Goal: Task Accomplishment & Management: Use online tool/utility

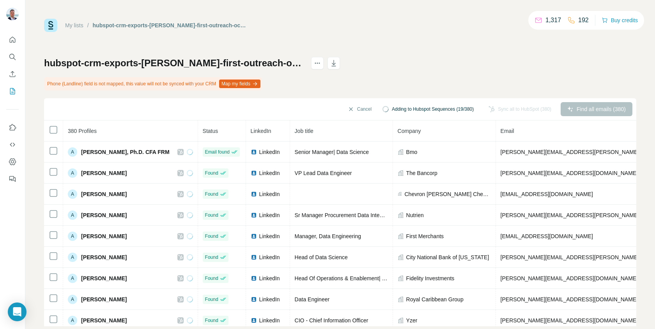
click at [433, 57] on div "hubspot-crm-exports-[PERSON_NAME]-first-outreach-oct-2025-2025-10-04 Phone (Lan…" at bounding box center [340, 191] width 592 height 269
click at [442, 62] on div "hubspot-crm-exports-[PERSON_NAME]-first-outreach-oct-2025-2025-10-04 Phone (Lan…" at bounding box center [340, 191] width 592 height 269
click at [407, 108] on span "Adding to Hubspot Sequences (19/380)" at bounding box center [433, 109] width 82 height 7
click at [348, 109] on button "Cancel" at bounding box center [359, 109] width 35 height 14
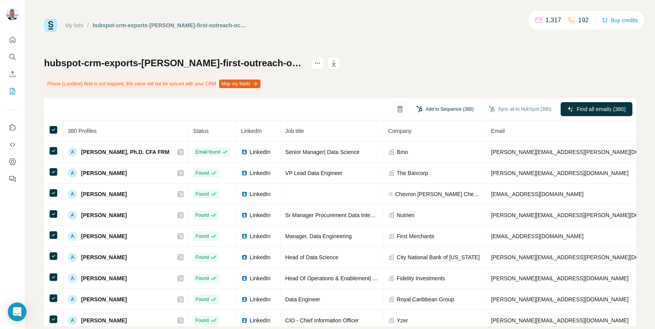
click at [432, 108] on button "Add to Sequence (380)" at bounding box center [445, 109] width 68 height 12
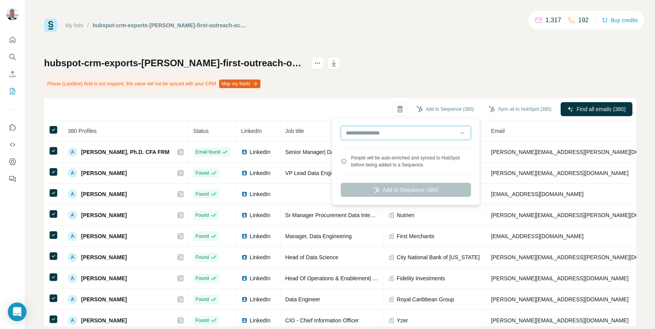
click at [425, 133] on input "text" at bounding box center [406, 133] width 130 height 14
click at [418, 151] on div "Savings Calculator Outreach" at bounding box center [406, 151] width 126 height 14
type input "**********"
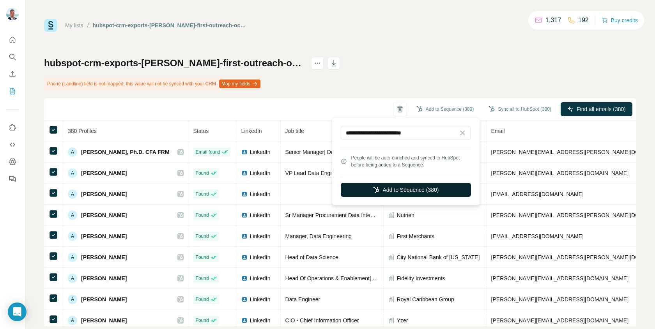
click at [433, 189] on button "Add to Sequence (380)" at bounding box center [406, 190] width 130 height 14
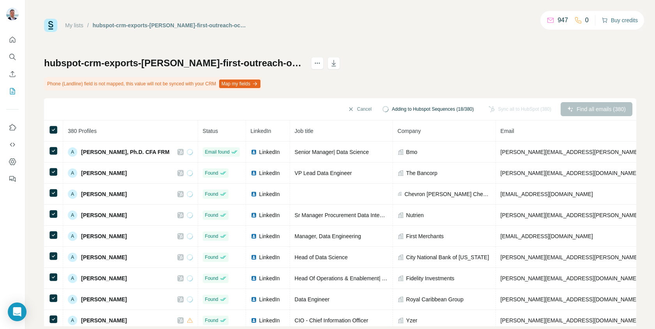
click at [626, 22] on button "Buy credits" at bounding box center [620, 20] width 36 height 11
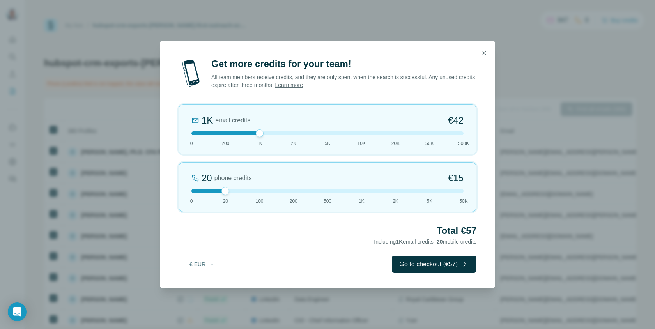
drag, startPoint x: 227, startPoint y: 133, endPoint x: 252, endPoint y: 134, distance: 24.6
click at [252, 134] on div at bounding box center [327, 133] width 272 height 4
drag, startPoint x: 265, startPoint y: 133, endPoint x: 216, endPoint y: 134, distance: 48.4
click at [216, 134] on div at bounding box center [327, 133] width 272 height 4
click at [485, 50] on icon "button" at bounding box center [484, 53] width 8 height 8
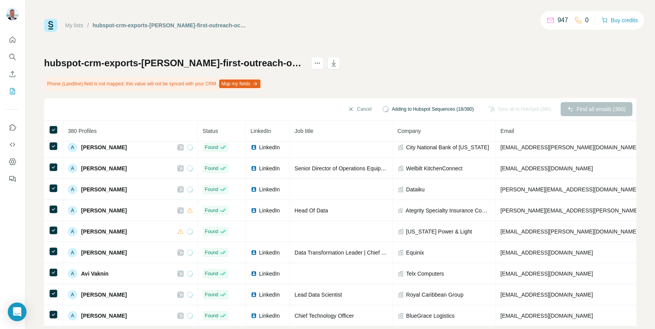
scroll to position [16, 0]
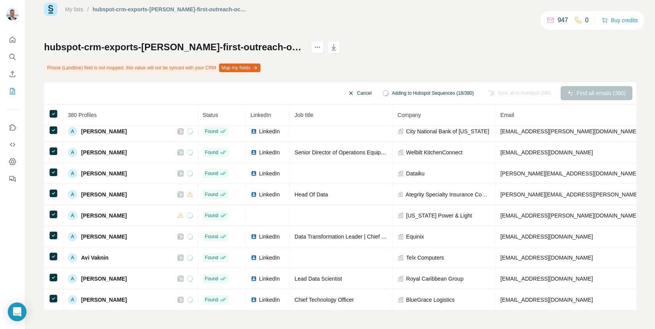
click at [349, 92] on button "Cancel" at bounding box center [359, 93] width 35 height 14
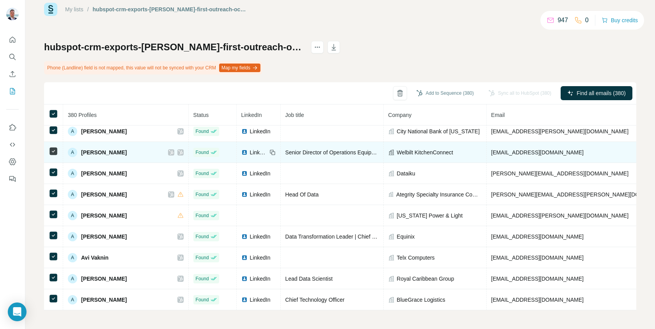
click at [178, 153] on icon at bounding box center [180, 152] width 4 height 5
